Goal: Information Seeking & Learning: Learn about a topic

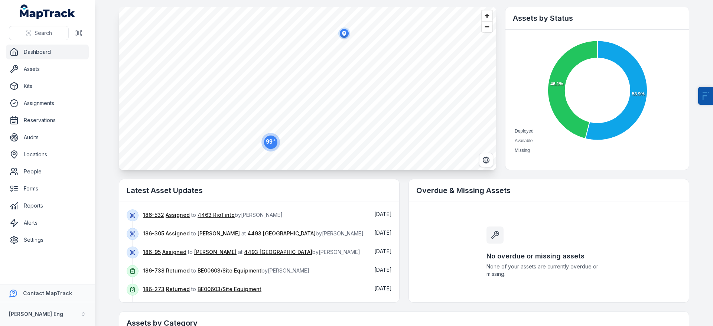
click at [142, 214] on div "186-532 Assigned to 4463 RioTinto by [PERSON_NAME] [DATE]" at bounding box center [259, 218] width 265 height 19
click at [147, 214] on link "186-532" at bounding box center [153, 214] width 21 height 7
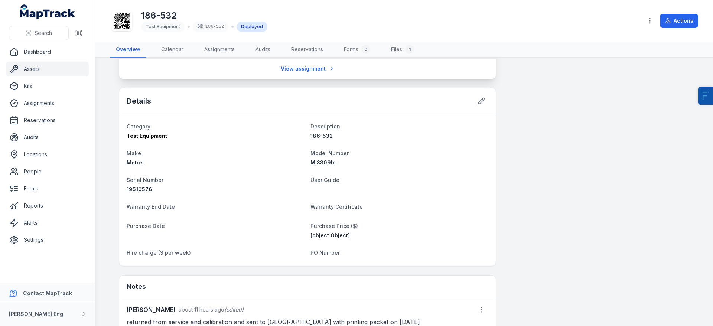
scroll to position [646, 0]
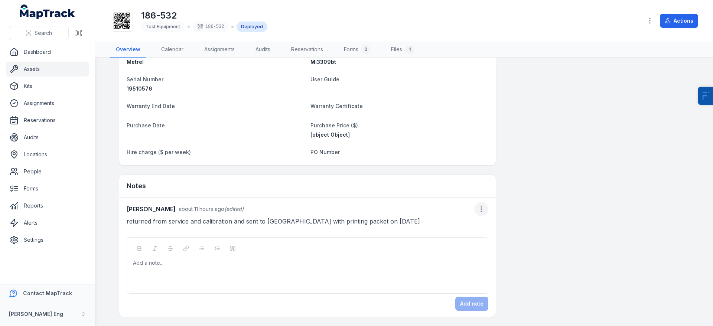
click at [481, 209] on circle "button" at bounding box center [481, 209] width 1 height 1
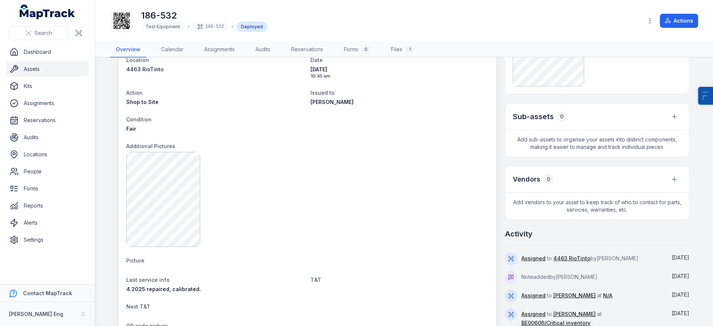
scroll to position [0, 0]
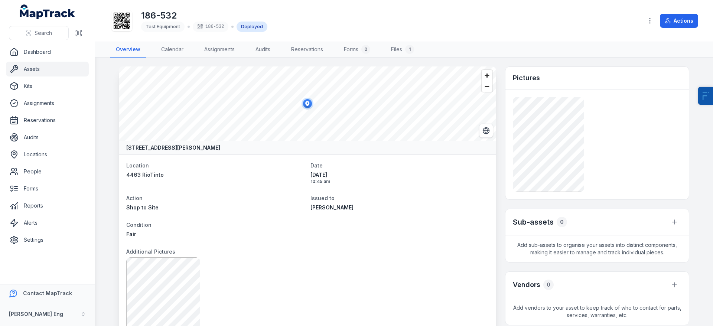
click at [40, 68] on link "Assets" at bounding box center [47, 69] width 83 height 15
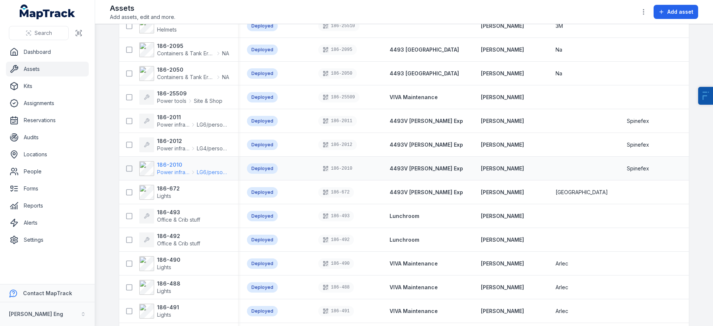
scroll to position [407, 0]
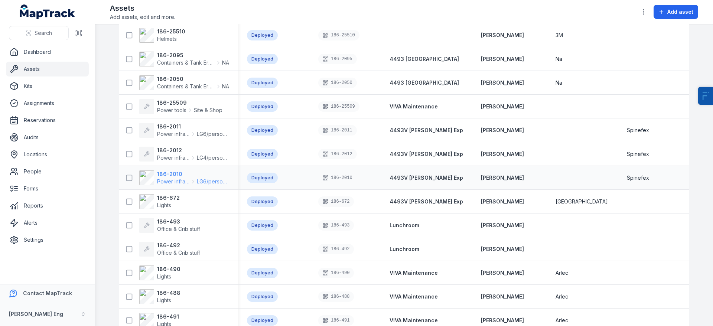
click at [173, 170] on div "186-2010 Power infrastructure LG6/personal distributor" at bounding box center [178, 177] width 119 height 21
click at [173, 172] on strong "186-2010" at bounding box center [193, 173] width 72 height 7
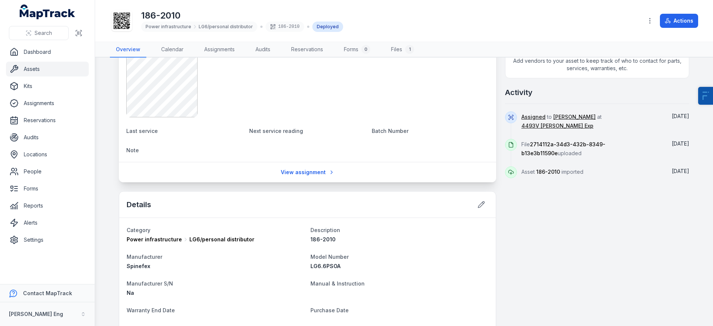
scroll to position [359, 0]
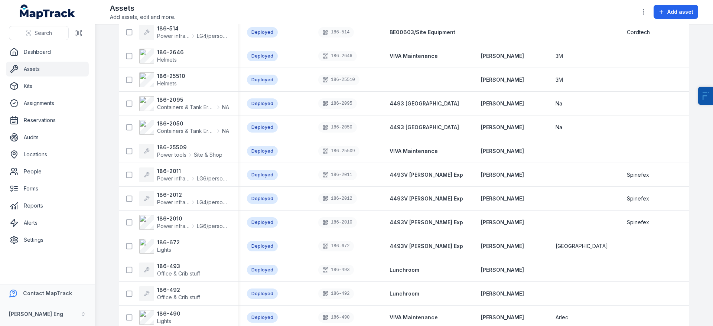
scroll to position [568, 0]
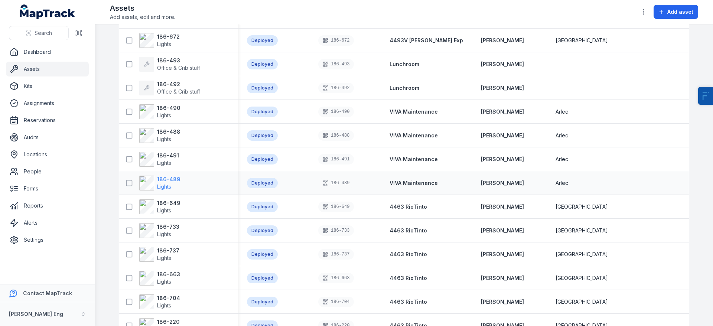
click at [166, 183] on span "Lights" at bounding box center [164, 186] width 14 height 6
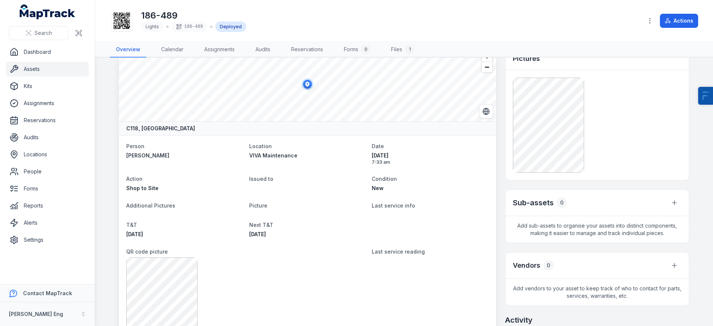
scroll to position [15, 0]
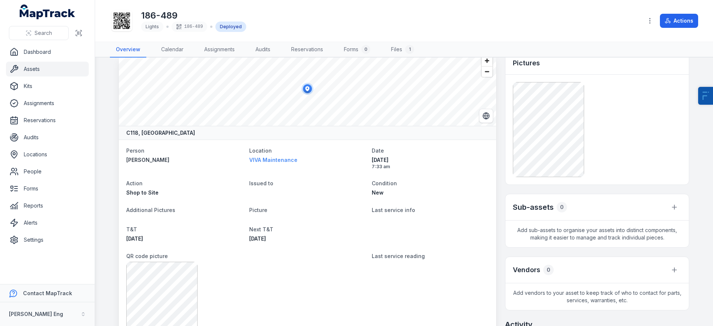
click at [259, 156] on div "Location VIVA Maintenance" at bounding box center [307, 158] width 117 height 24
click at [260, 159] on span "VIVA Maintenance" at bounding box center [273, 160] width 48 height 6
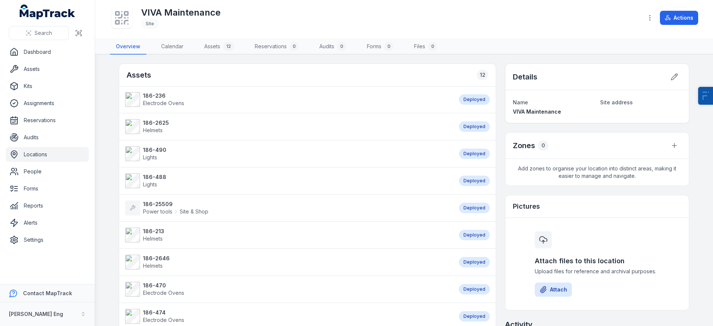
click at [70, 159] on link "Locations" at bounding box center [47, 154] width 83 height 15
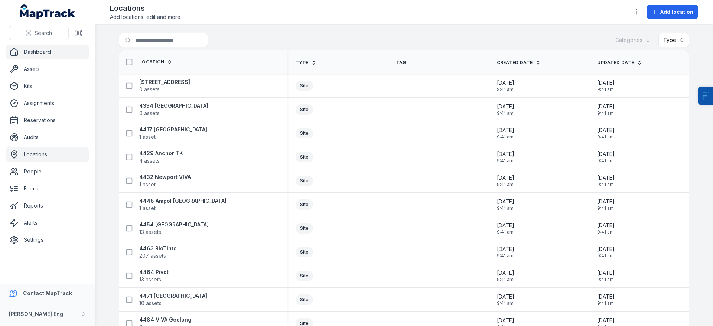
click at [44, 53] on link "Dashboard" at bounding box center [47, 52] width 83 height 15
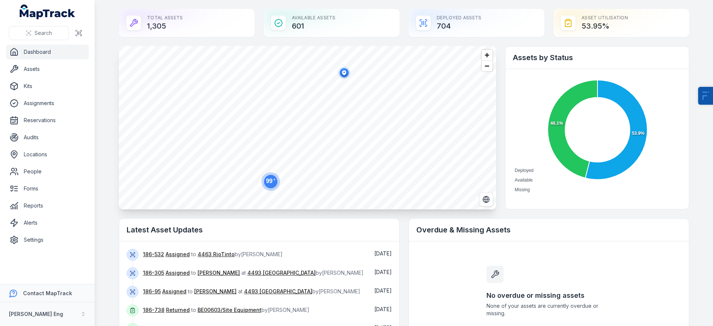
click at [272, 181] on text "99 +" at bounding box center [271, 180] width 10 height 7
click at [344, 116] on circle at bounding box center [344, 112] width 13 height 13
click at [63, 50] on link "Dashboard" at bounding box center [47, 52] width 83 height 15
